Goal: Task Accomplishment & Management: Use online tool/utility

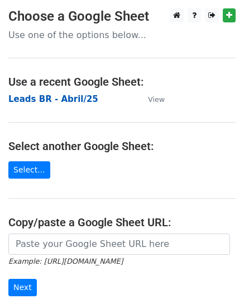
click at [69, 100] on strong "Leads BR - Abril/25" at bounding box center [53, 99] width 90 height 10
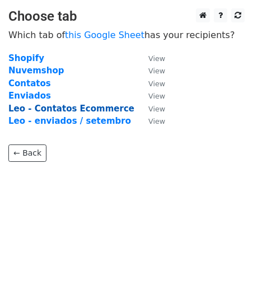
click at [83, 108] on strong "Leo - Contatos Ecommerce" at bounding box center [71, 108] width 126 height 10
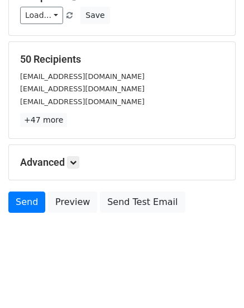
scroll to position [71, 0]
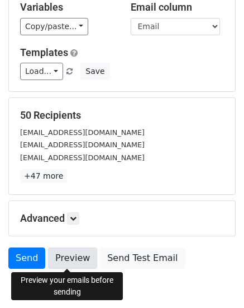
click at [69, 252] on link "Preview" at bounding box center [72, 257] width 49 height 21
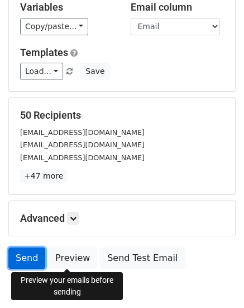
click at [22, 253] on link "Send" at bounding box center [26, 257] width 37 height 21
